Goal: Transaction & Acquisition: Purchase product/service

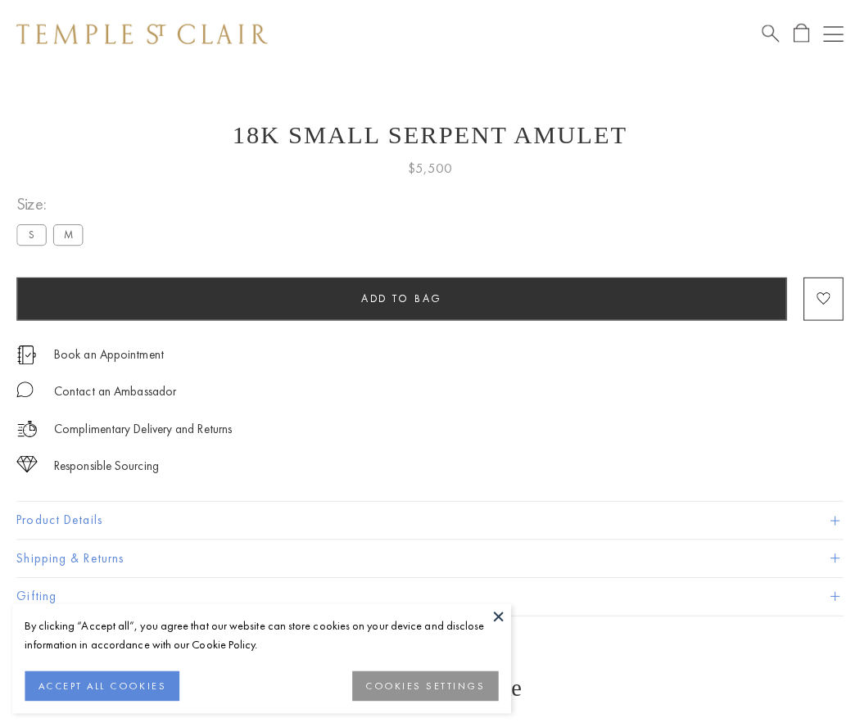
scroll to position [7, 0]
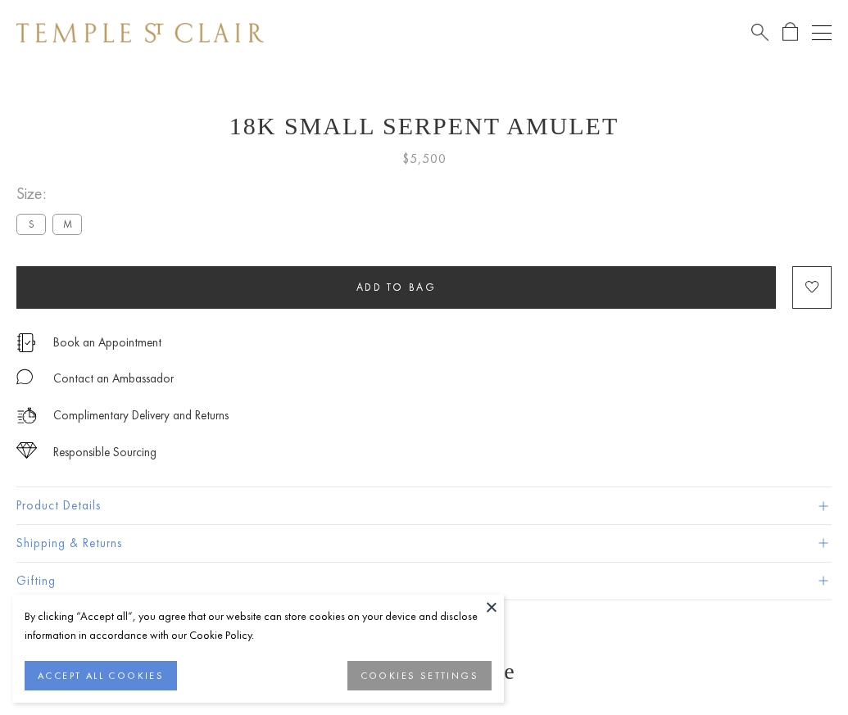
click at [396, 287] on span "Add to bag" at bounding box center [396, 287] width 80 height 14
